Goal: Task Accomplishment & Management: Manage account settings

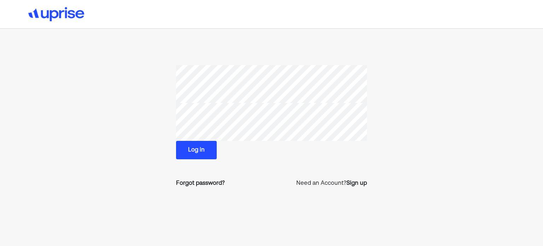
click at [194, 150] on button "Log in" at bounding box center [196, 150] width 41 height 18
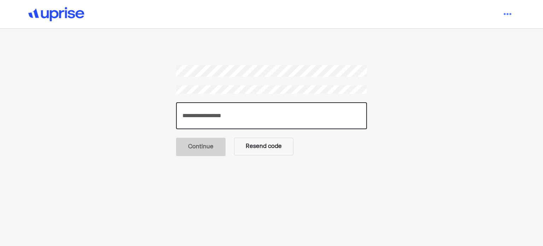
click at [202, 117] on input "number" at bounding box center [271, 115] width 191 height 27
click at [243, 114] on input "number" at bounding box center [271, 115] width 191 height 27
paste input "******"
type input "******"
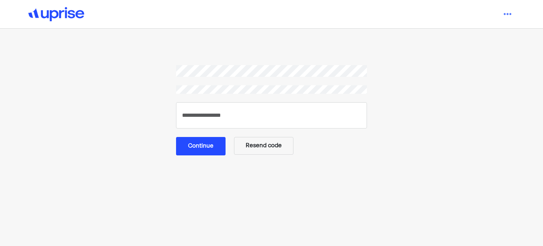
click at [200, 143] on button "Continue" at bounding box center [200, 146] width 49 height 18
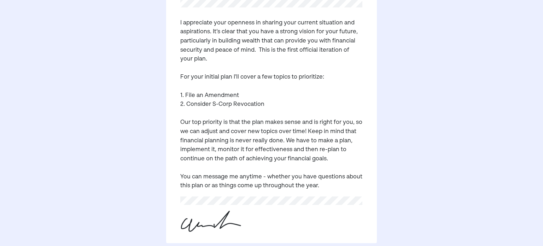
scroll to position [71, 0]
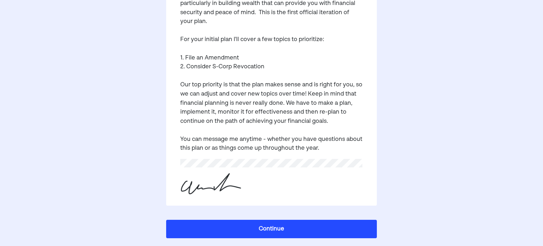
click at [257, 228] on button "Continue" at bounding box center [271, 228] width 210 height 18
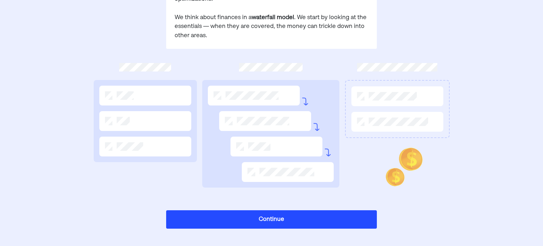
scroll to position [120, 0]
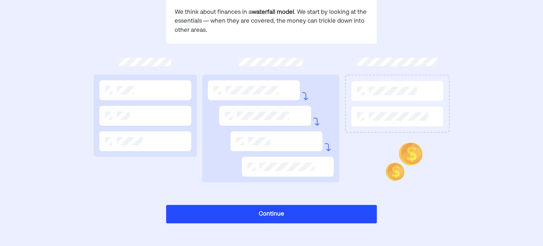
click at [281, 212] on button "Continue" at bounding box center [271, 214] width 210 height 18
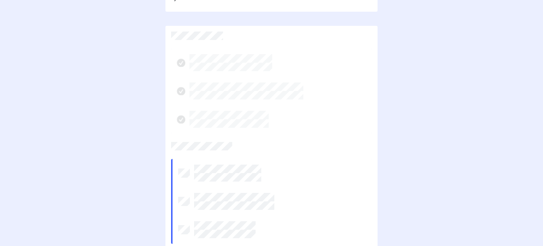
scroll to position [240, 0]
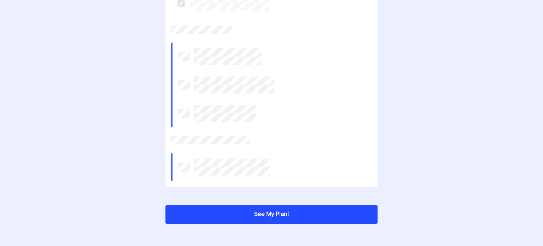
click at [267, 208] on button "See My Plan!" at bounding box center [271, 214] width 212 height 18
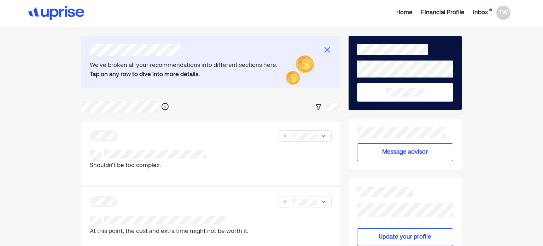
scroll to position [0, 0]
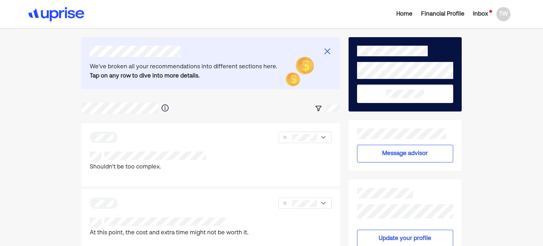
click at [482, 16] on div "Inbox" at bounding box center [480, 14] width 15 height 8
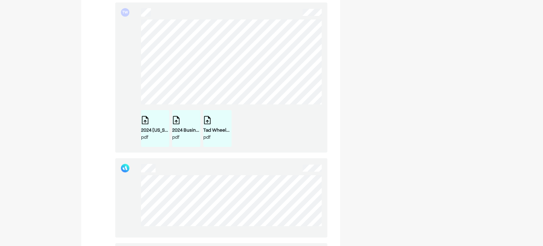
scroll to position [3228, 0]
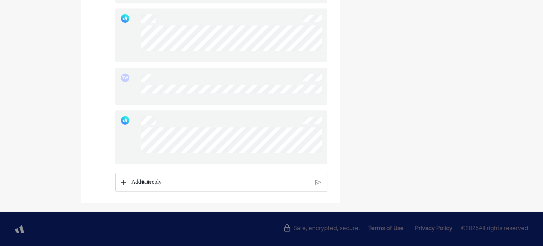
click at [230, 187] on p "Rich Text Editor. Editing area: main" at bounding box center [220, 181] width 178 height 9
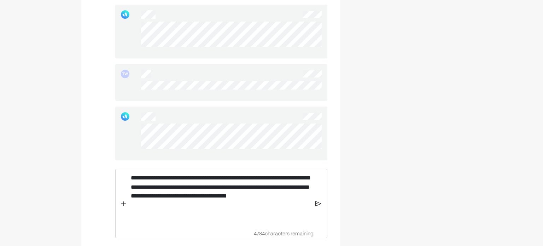
click at [319, 206] on img at bounding box center [318, 203] width 6 height 6
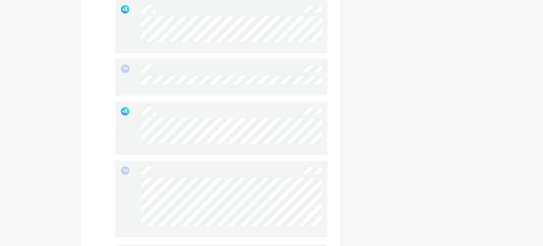
scroll to position [3592, 0]
